Goal: Transaction & Acquisition: Purchase product/service

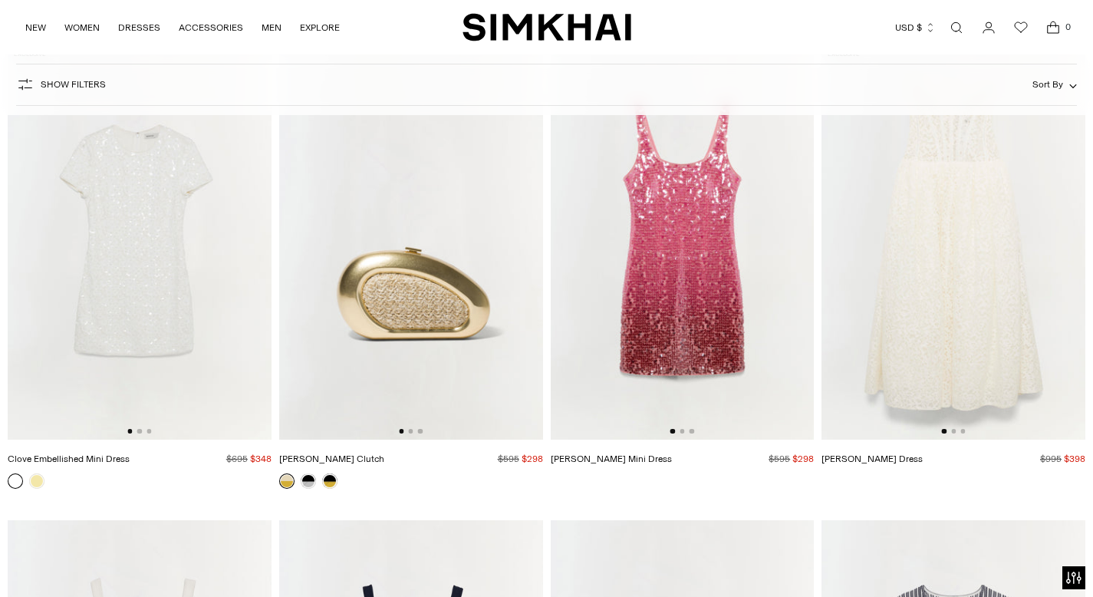
scroll to position [3817, 0]
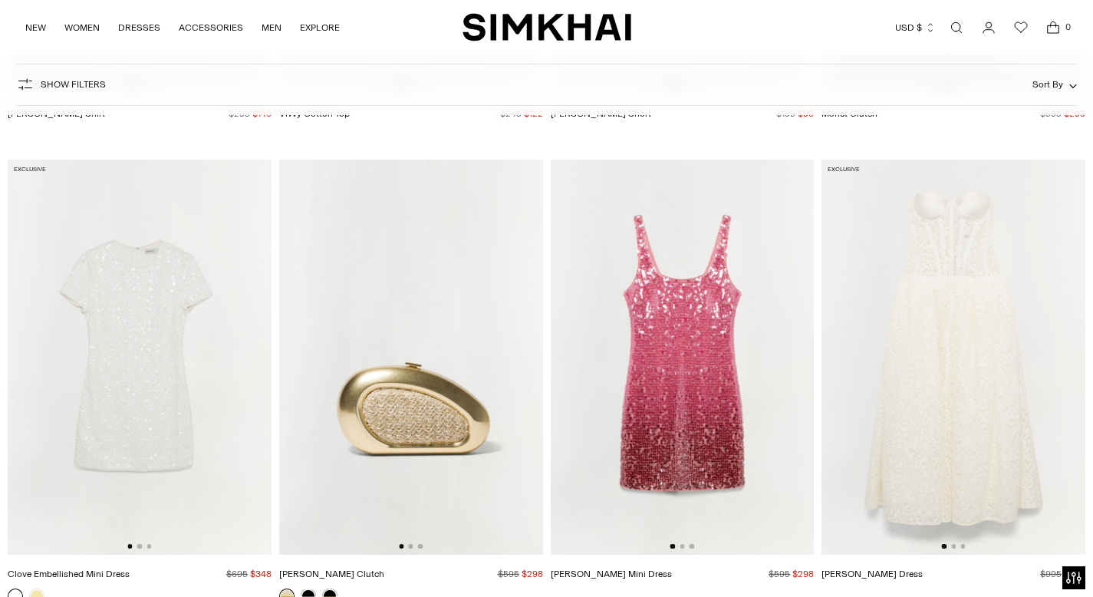
click at [926, 328] on img at bounding box center [954, 358] width 264 height 396
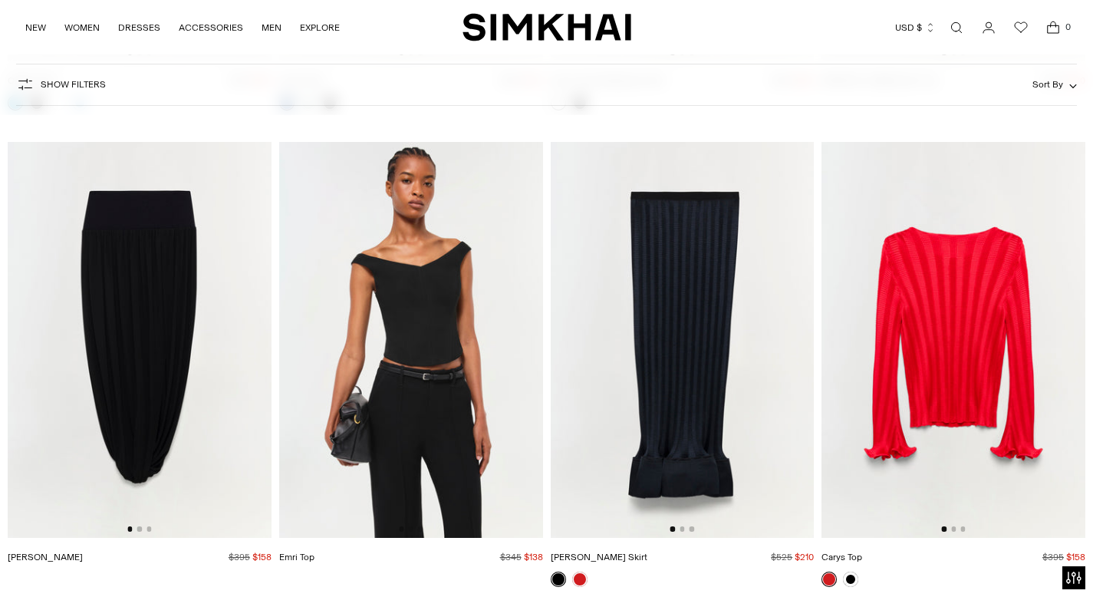
scroll to position [6977, 0]
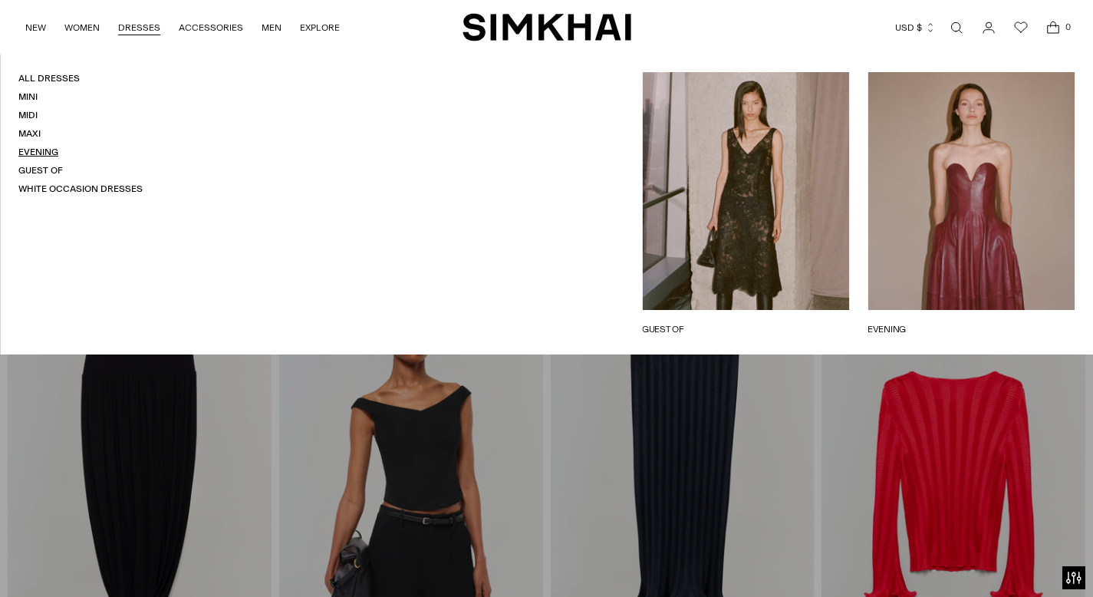
click at [45, 150] on link "Evening" at bounding box center [38, 152] width 40 height 11
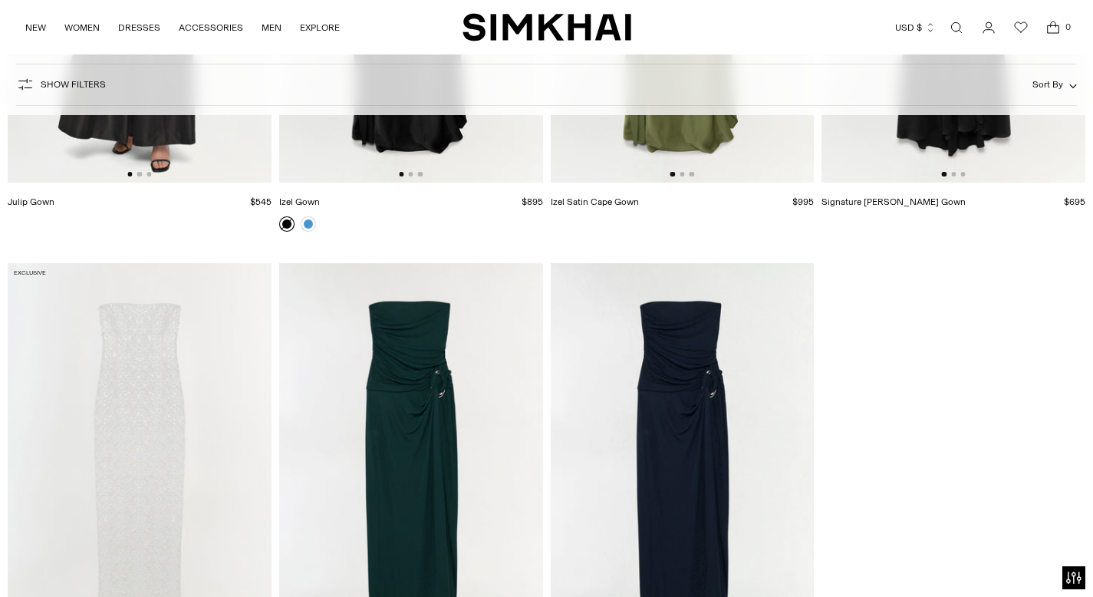
scroll to position [5134, 0]
